Goal: Task Accomplishment & Management: Complete application form

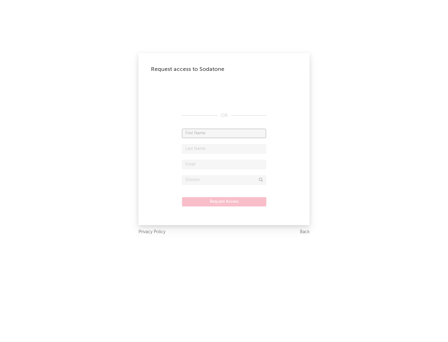
click at [224, 133] on input "text" at bounding box center [224, 133] width 84 height 9
type input "[PERSON_NAME]"
click at [224, 149] on input "text" at bounding box center [224, 148] width 84 height 9
type input "[PERSON_NAME]"
click at [224, 164] on input "text" at bounding box center [224, 164] width 84 height 9
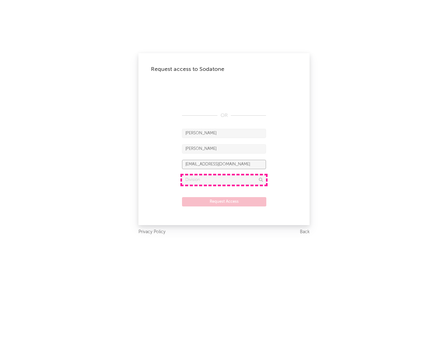
type input "[EMAIL_ADDRESS][DOMAIN_NAME]"
click at [224, 180] on input "text" at bounding box center [224, 179] width 84 height 9
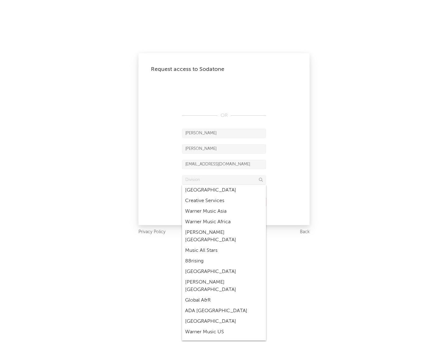
click at [224, 245] on div "Music All Stars" at bounding box center [224, 250] width 84 height 11
type input "Music All Stars"
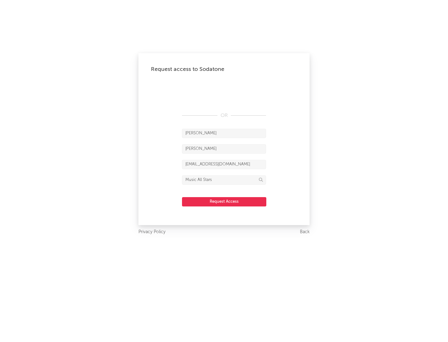
click at [224, 202] on button "Request Access" at bounding box center [224, 201] width 84 height 9
